Goal: Information Seeking & Learning: Find specific page/section

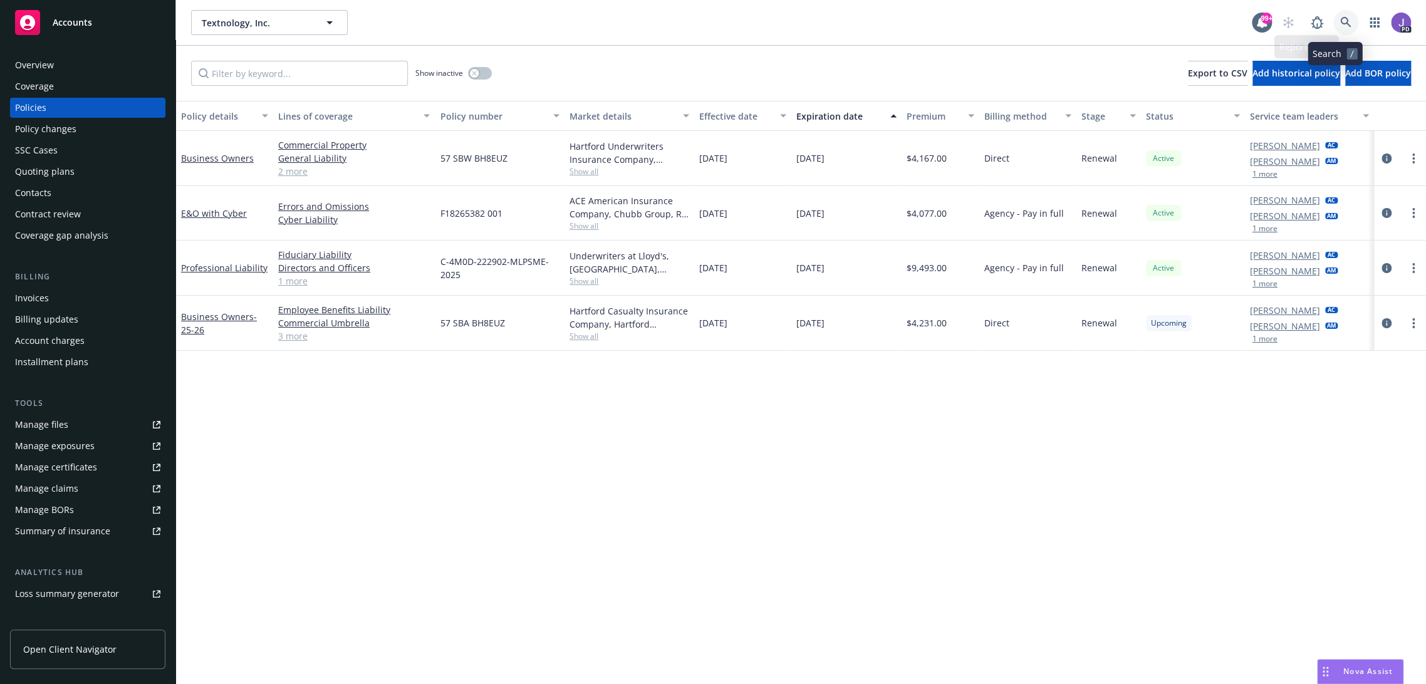
click at [1340, 17] on icon at bounding box center [1345, 22] width 11 height 11
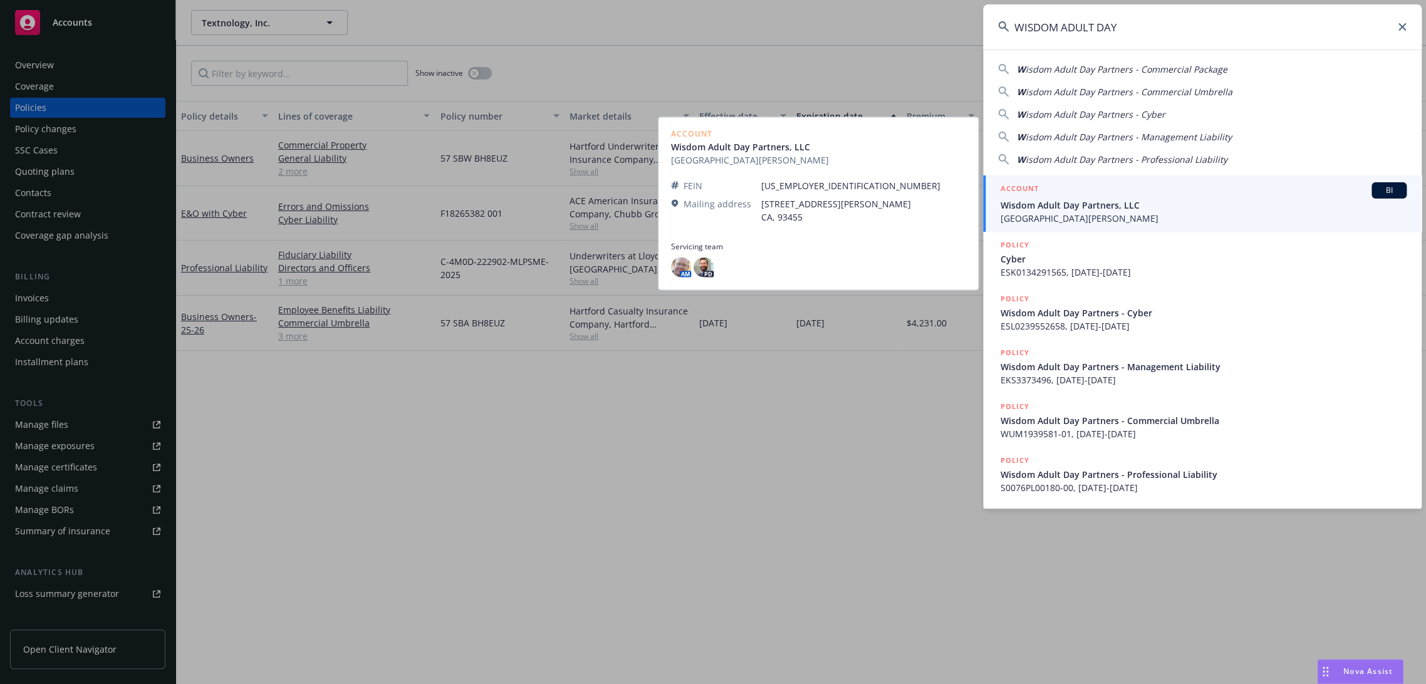
type input "WISDOM ADULT DAY"
click at [1062, 200] on span "Wisdom Adult Day Partners, LLC" at bounding box center [1203, 205] width 406 height 13
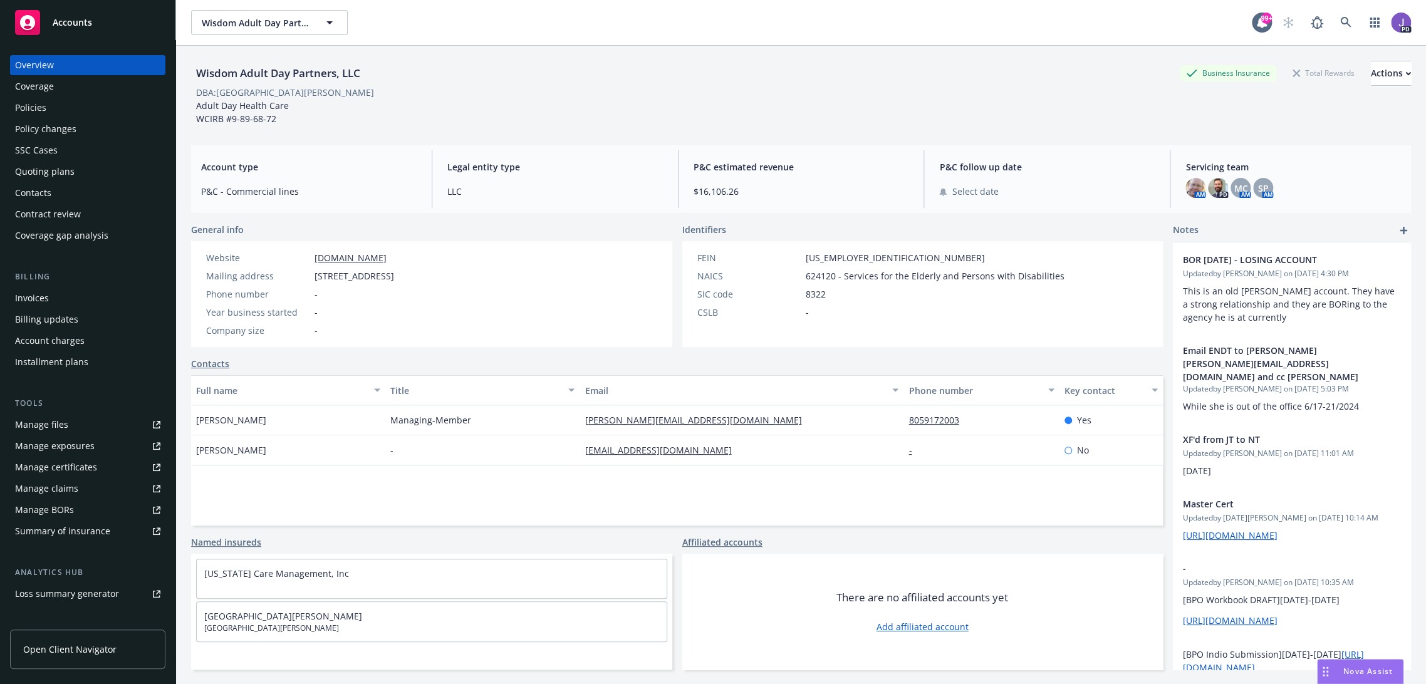
click at [43, 99] on div "Policies" at bounding box center [30, 108] width 31 height 20
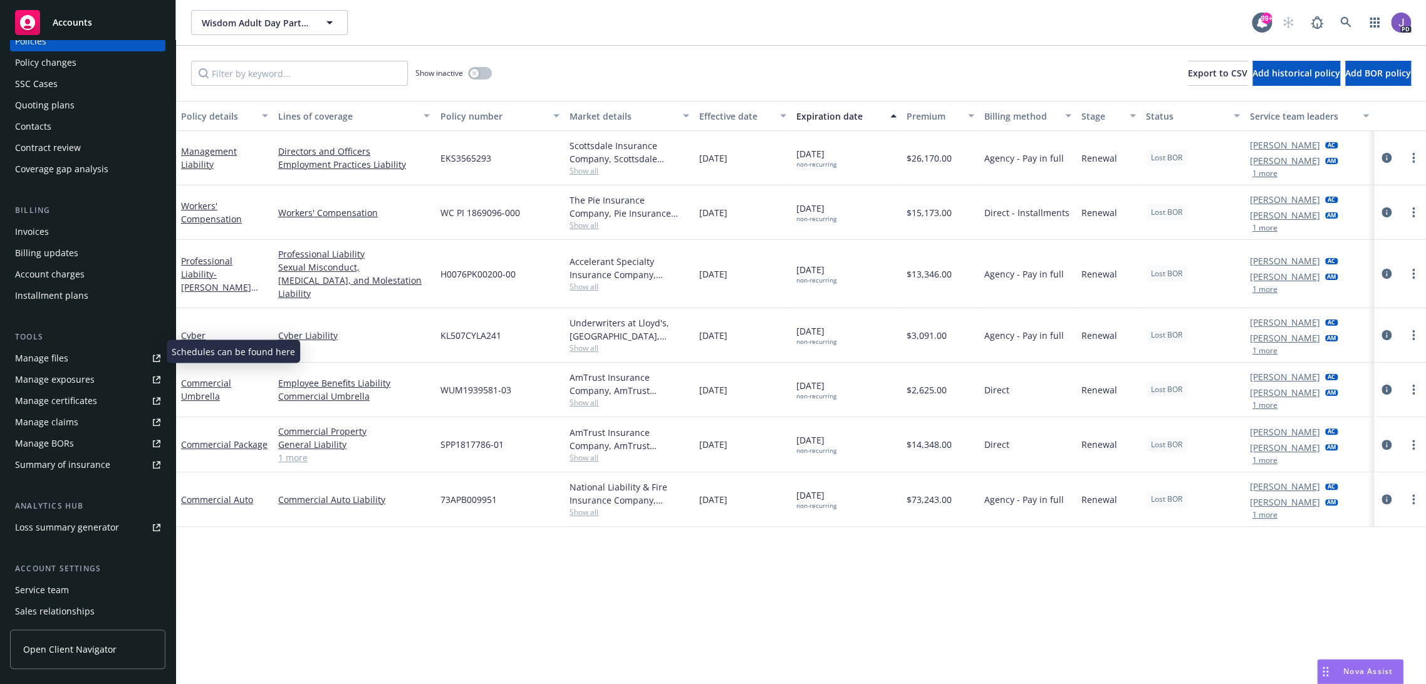
scroll to position [62, 0]
click at [41, 591] on div "Service team" at bounding box center [42, 594] width 54 height 20
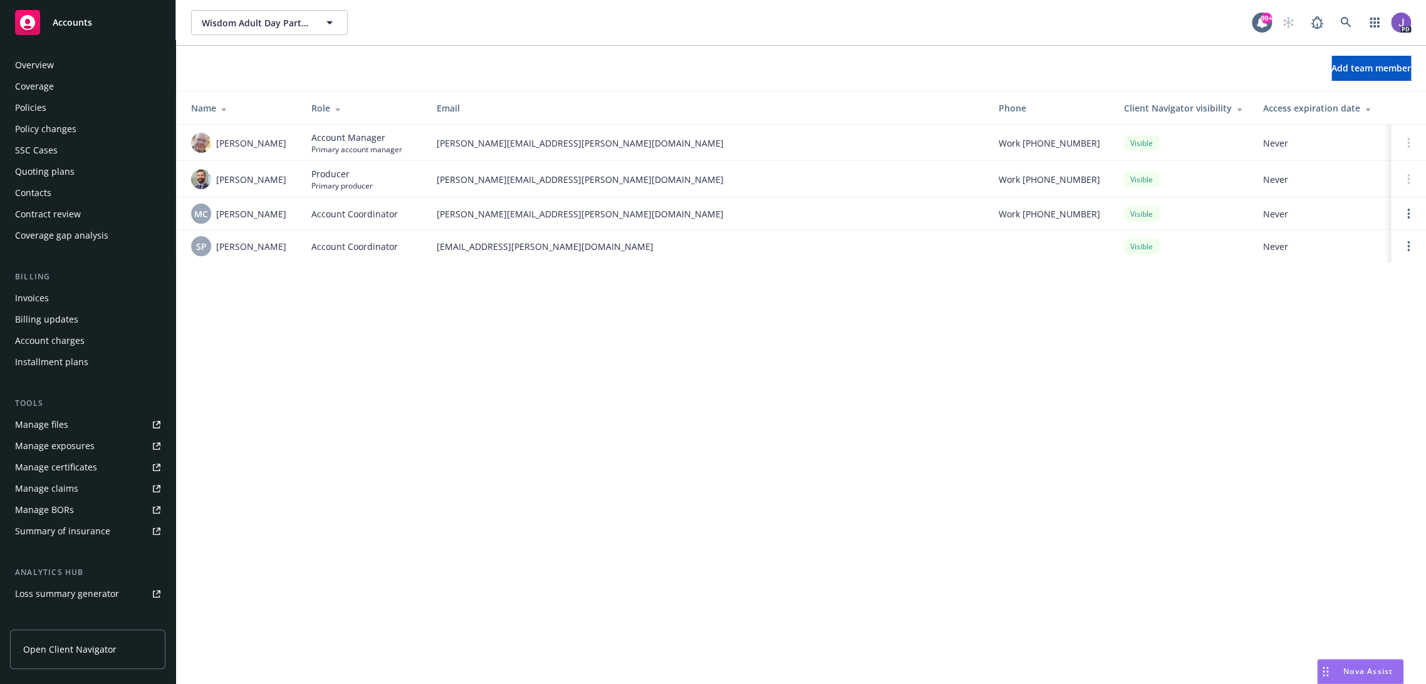
click at [51, 100] on div "Policies" at bounding box center [87, 108] width 145 height 20
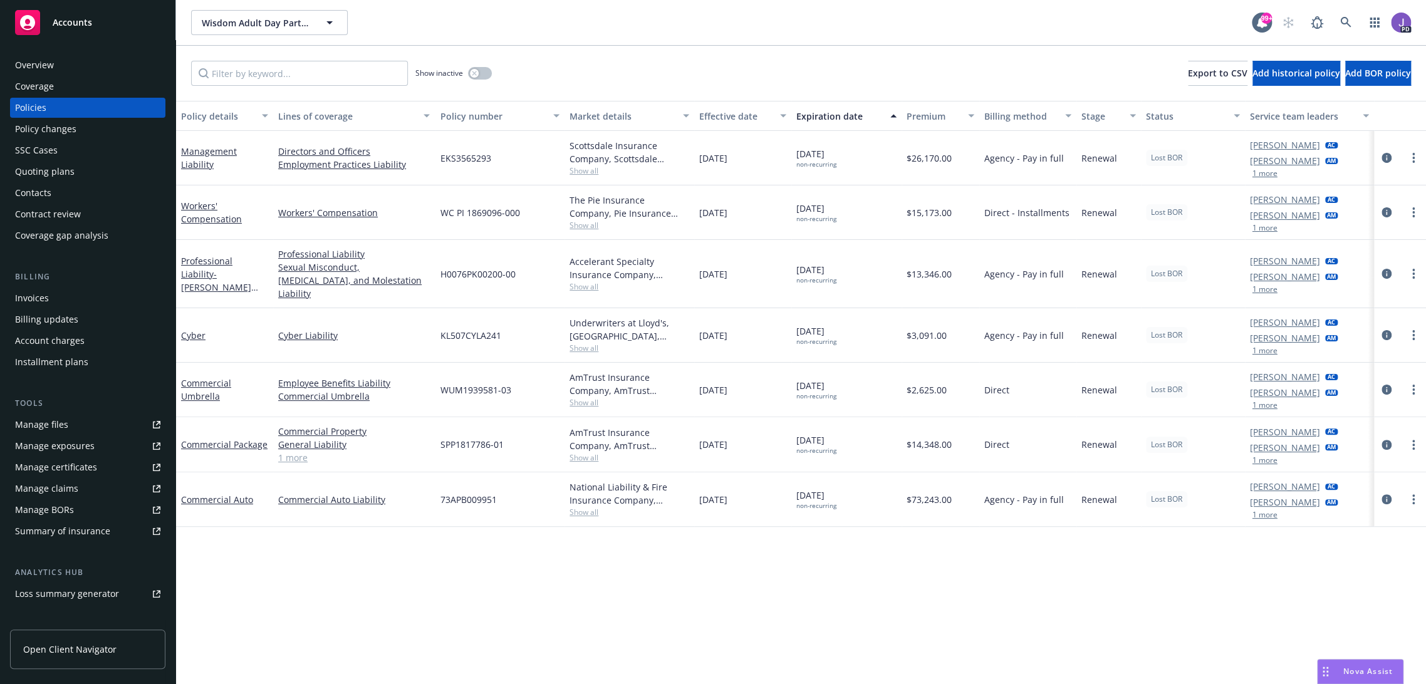
click at [65, 177] on div "Quoting plans" at bounding box center [45, 172] width 60 height 20
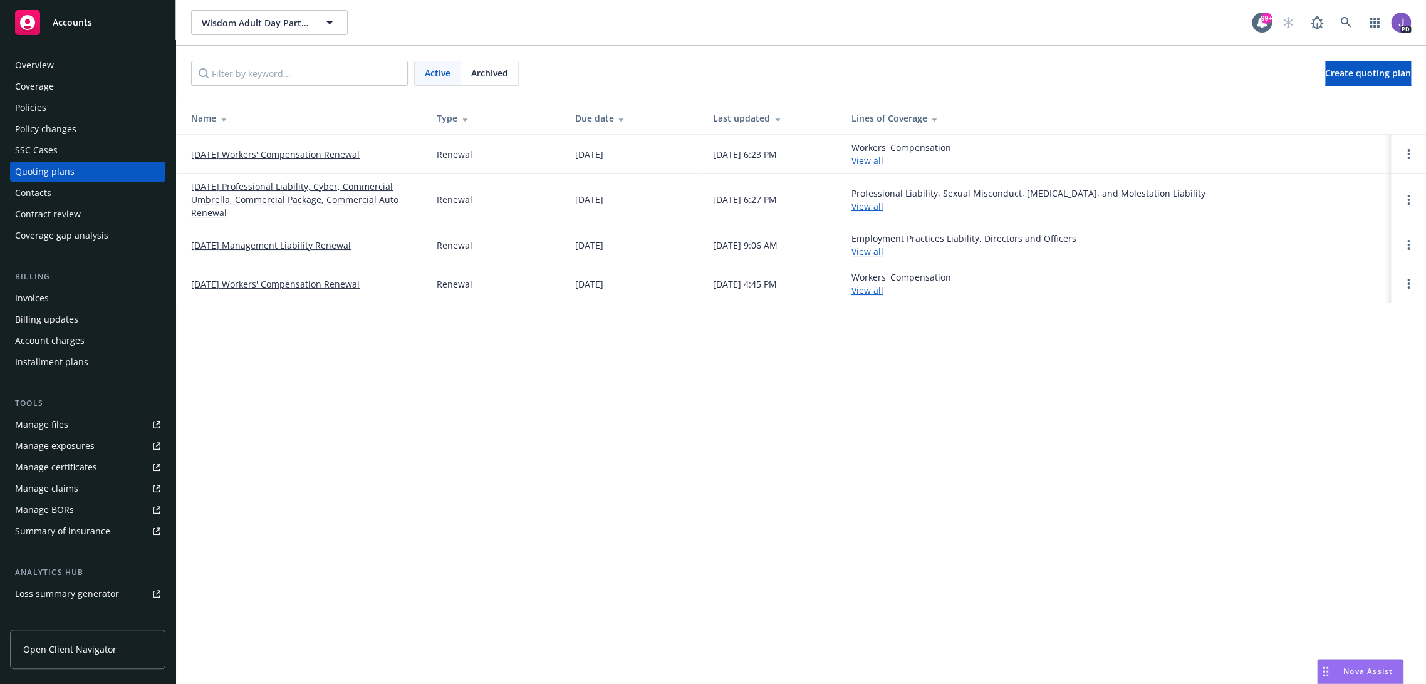
click at [291, 198] on link "11/01/25 Professional Liability, Cyber, Commercial Umbrella, Commercial Package…" at bounding box center [304, 199] width 226 height 39
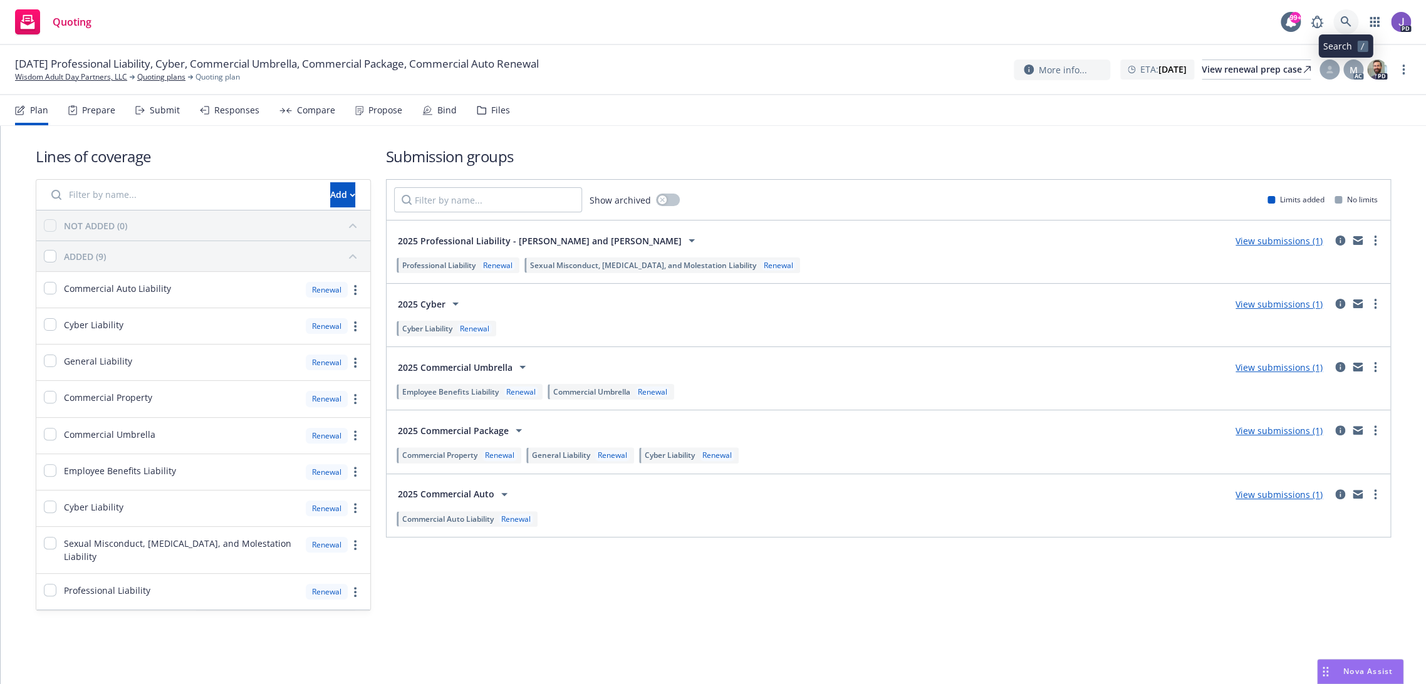
click at [1344, 19] on icon at bounding box center [1345, 21] width 11 height 11
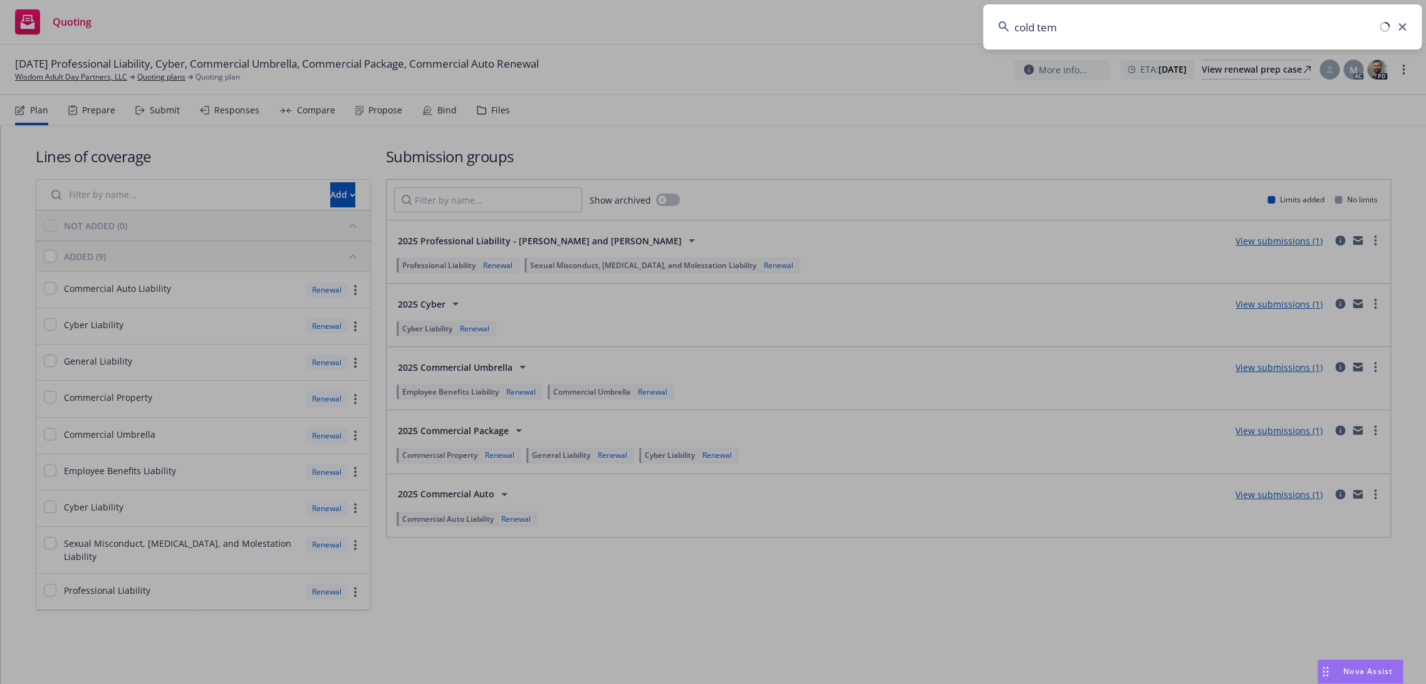
type input "cold temp"
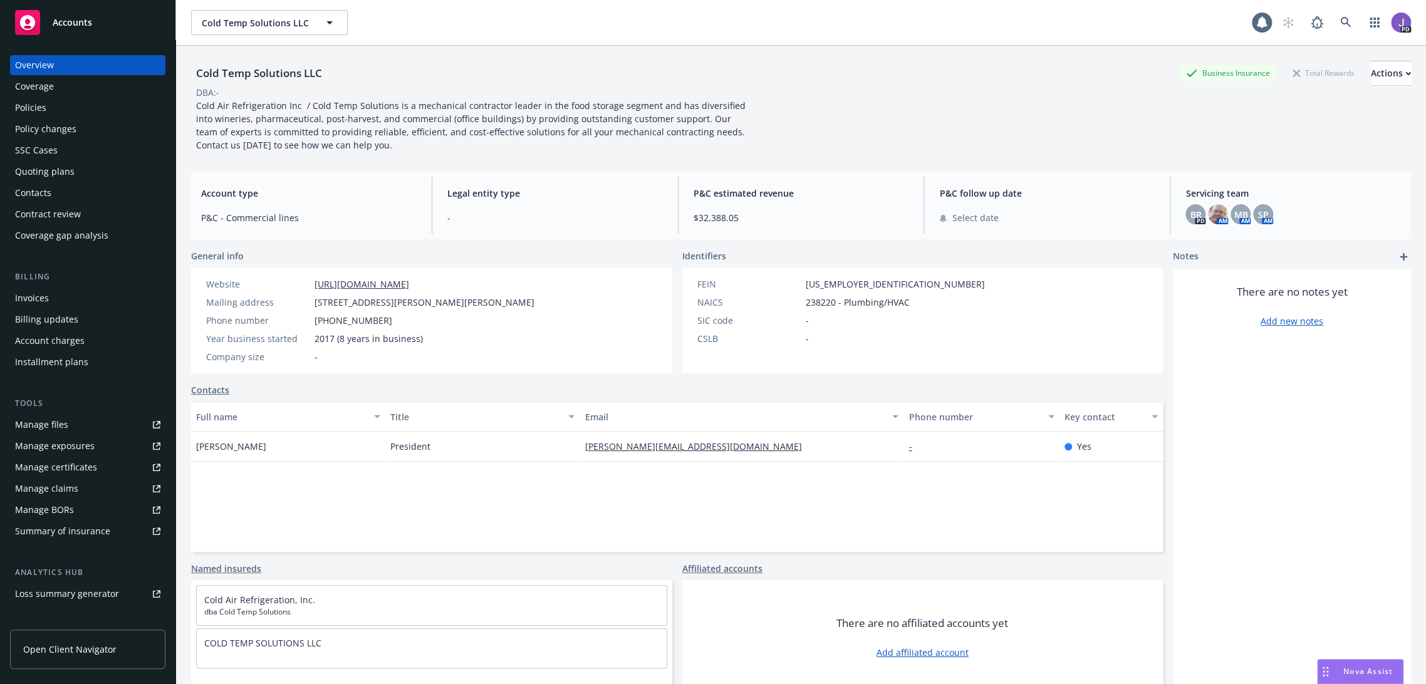
click at [68, 105] on div "Policies" at bounding box center [87, 108] width 145 height 20
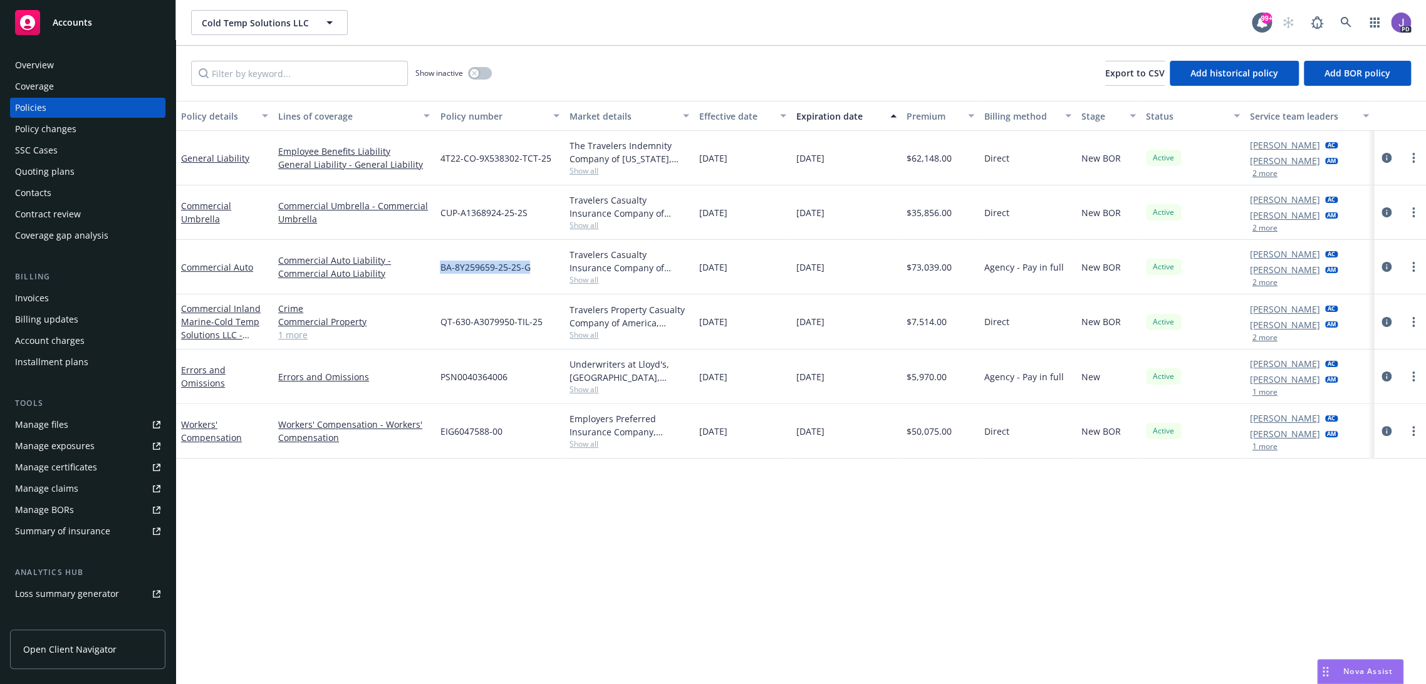
drag, startPoint x: 526, startPoint y: 266, endPoint x: 438, endPoint y: 272, distance: 88.6
click at [436, 267] on div "BA-8Y259659-25-2S-G" at bounding box center [500, 267] width 130 height 54
copy span "BA-8Y259659-25-2S-G"
click at [551, 54] on div "Show inactive Export to CSV Add historical policy Add BOR policy" at bounding box center [801, 73] width 1250 height 55
click at [1333, 19] on link at bounding box center [1345, 22] width 25 height 25
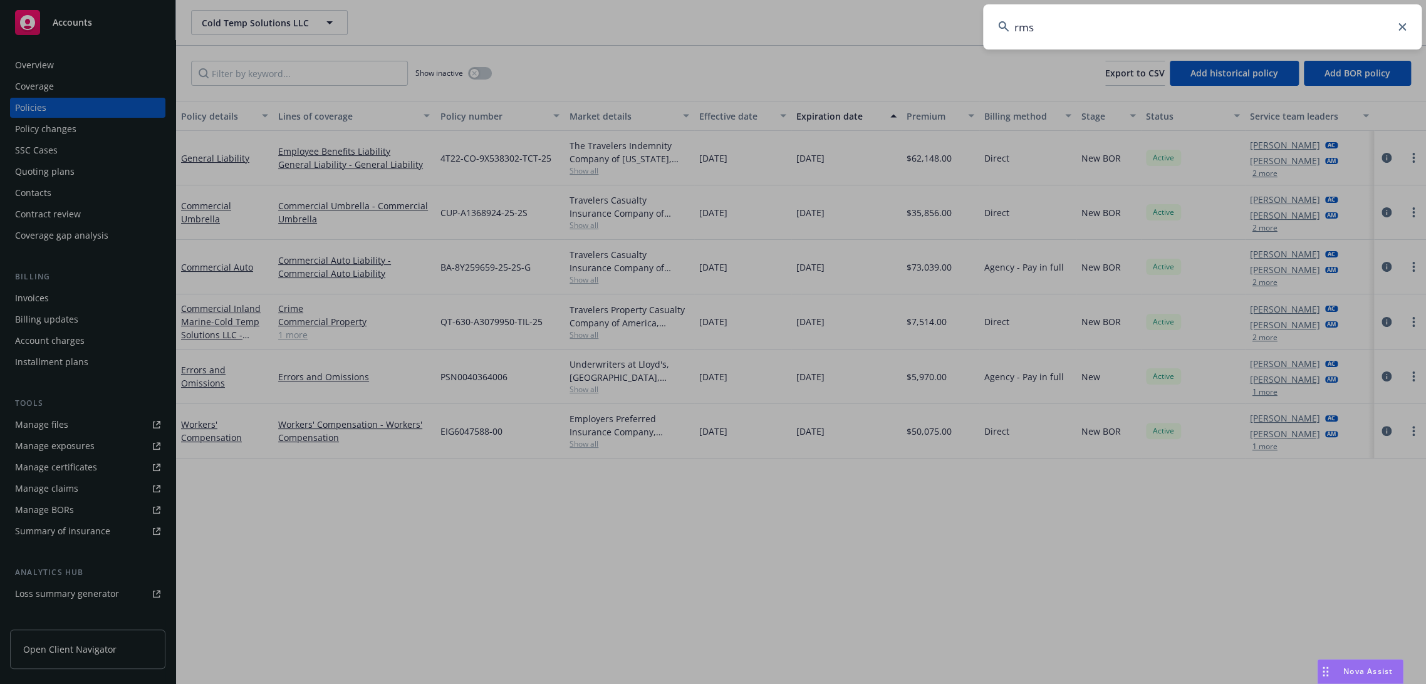
type input "rms"
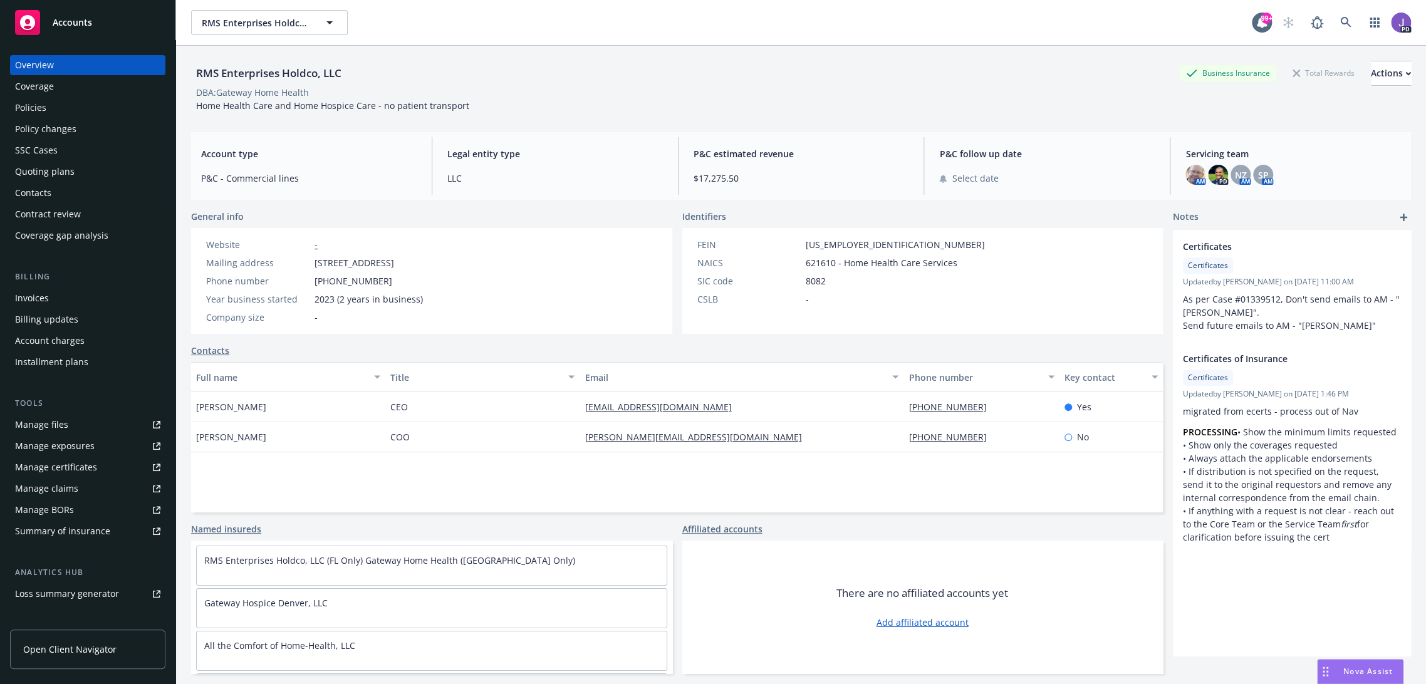
click at [56, 176] on div "Quoting plans" at bounding box center [45, 172] width 60 height 20
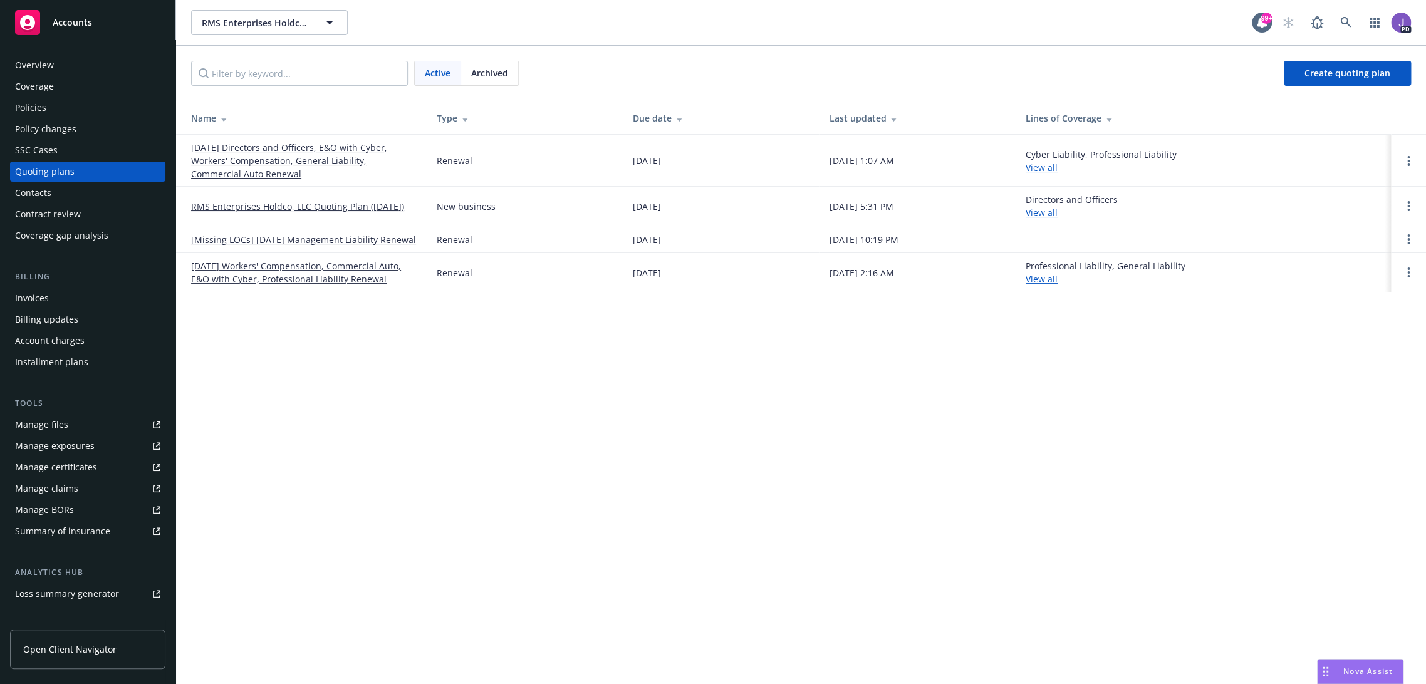
click at [332, 159] on link "09/01/25 Directors and Officers, E&O with Cyber, Workers' Compensation, General…" at bounding box center [304, 160] width 226 height 39
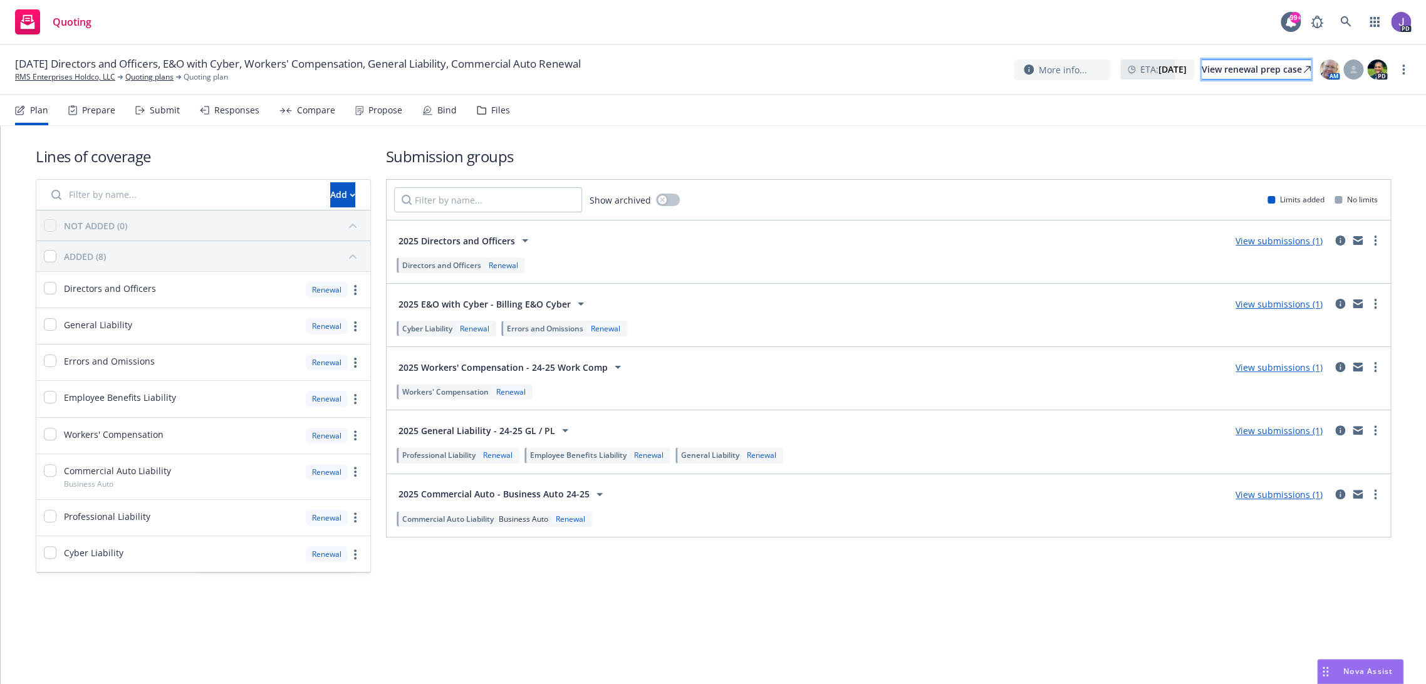
click at [1201, 63] on div "View renewal prep case" at bounding box center [1255, 69] width 109 height 19
click at [71, 79] on link "RMS Enterprises Holdco, LLC" at bounding box center [65, 76] width 100 height 11
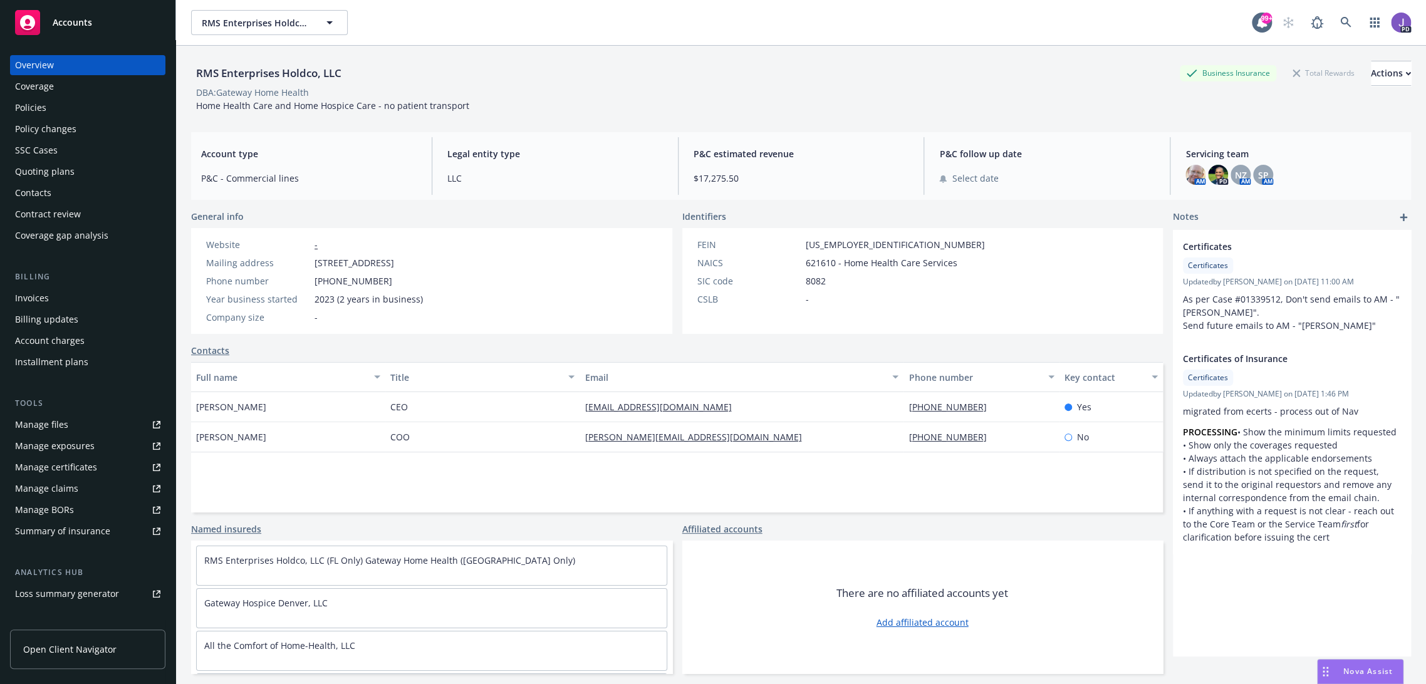
click at [56, 111] on div "Policies" at bounding box center [87, 108] width 145 height 20
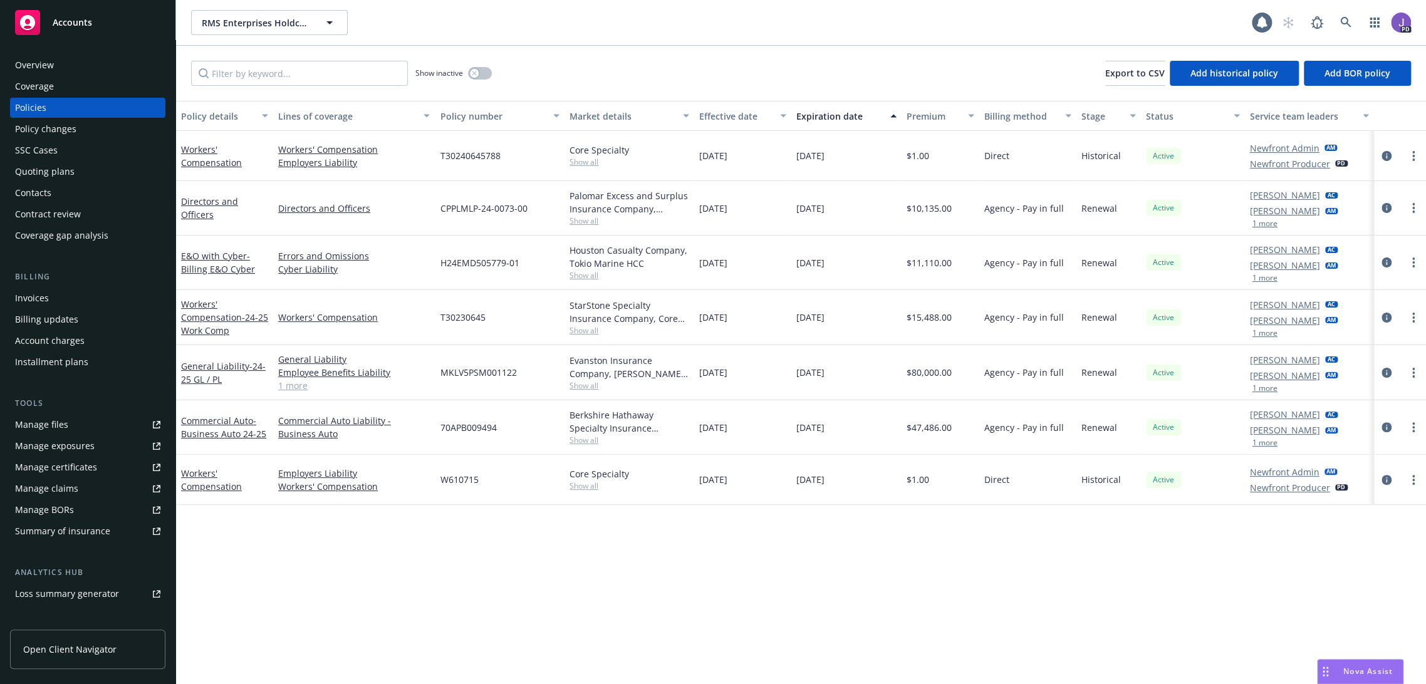
click at [467, 539] on div "Policy details Lines of coverage Policy number Market details Effective date Ex…" at bounding box center [801, 393] width 1250 height 584
